Goal: Entertainment & Leisure: Consume media (video, audio)

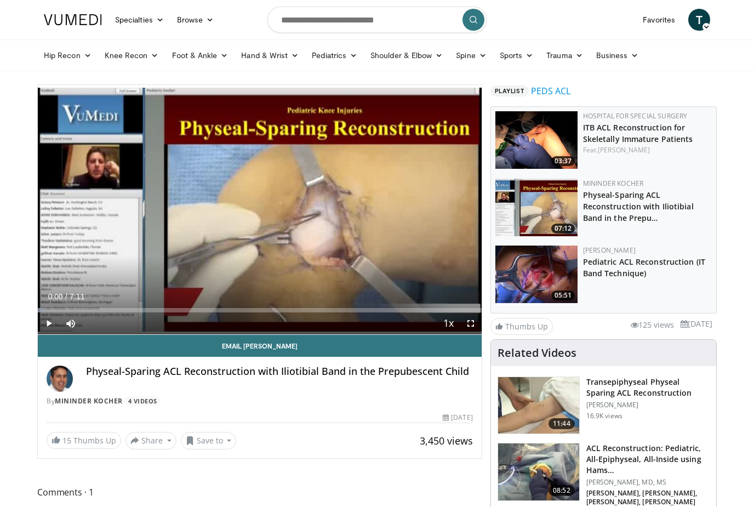
click at [468, 327] on span "Video Player" at bounding box center [471, 324] width 22 height 22
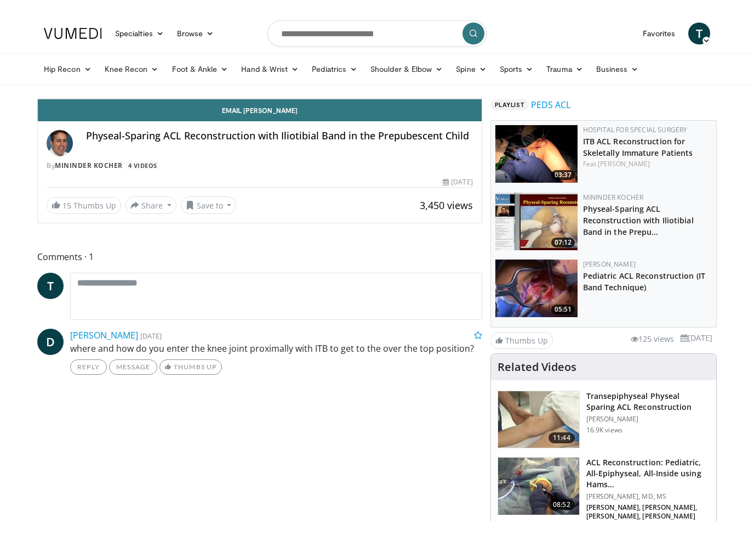
scroll to position [13, 0]
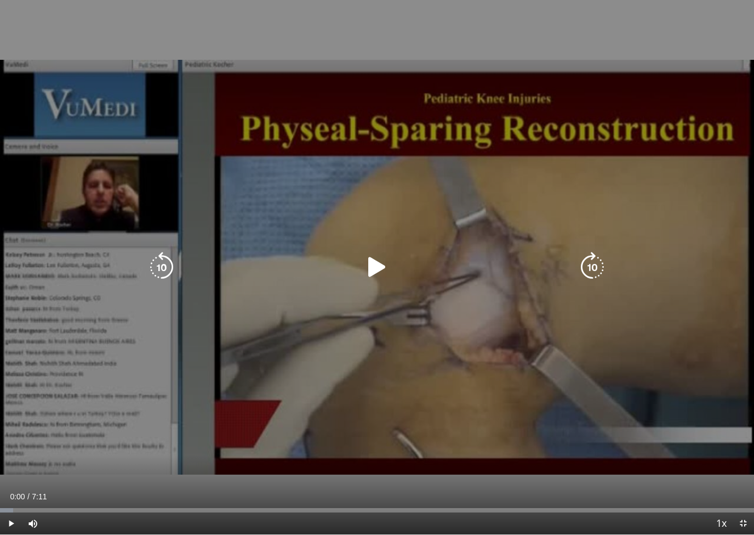
click at [382, 269] on icon "Video Player" at bounding box center [377, 267] width 31 height 31
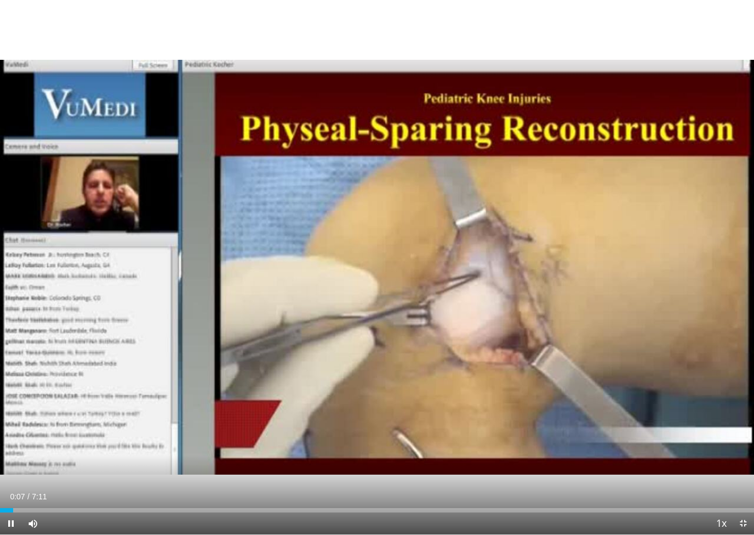
click at [171, 507] on div "Loaded : 1.76%" at bounding box center [377, 510] width 754 height 4
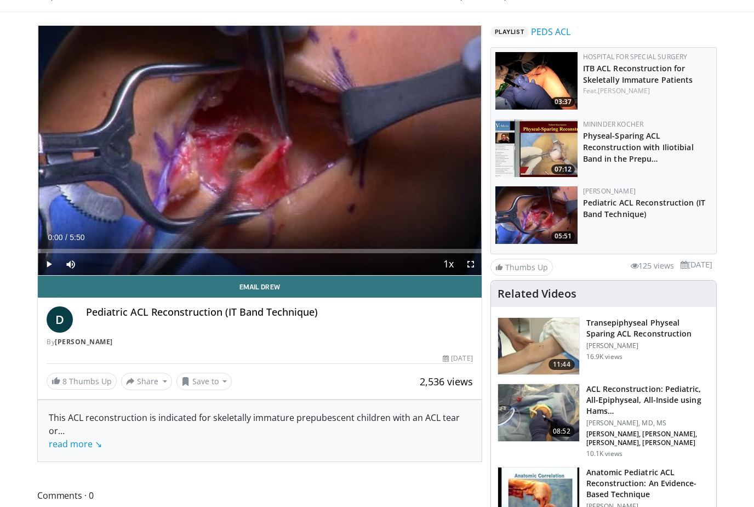
scroll to position [69, 0]
